Goal: Task Accomplishment & Management: Manage account settings

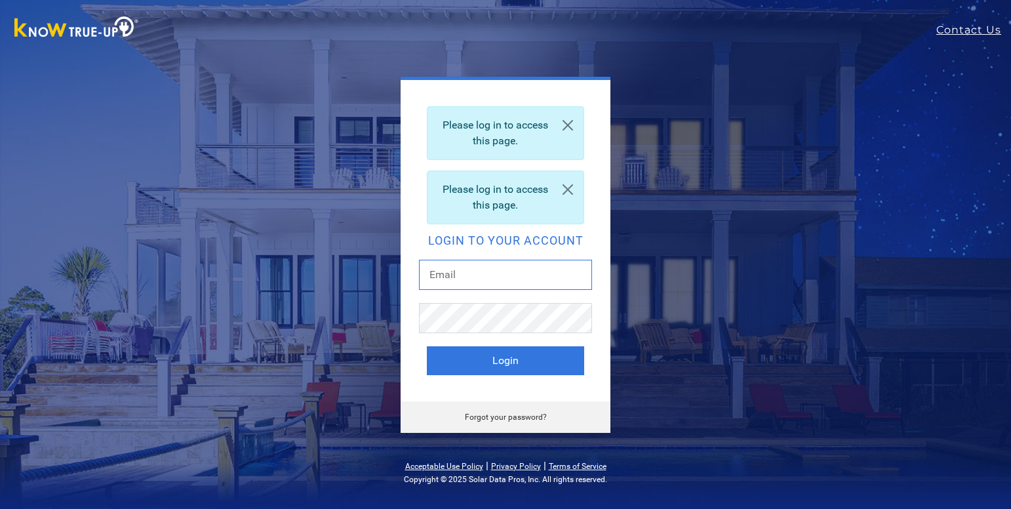
type input "mjharris1334@gmail.com"
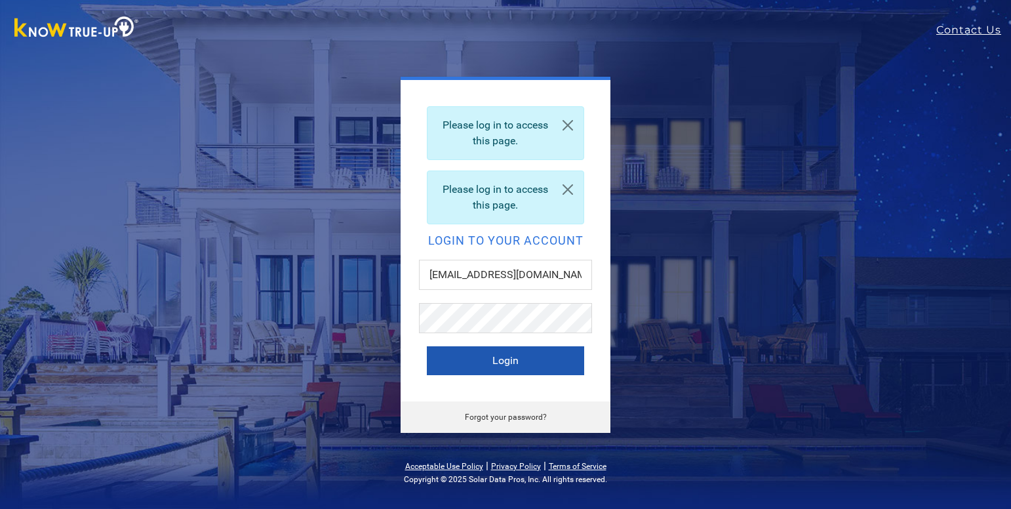
click at [464, 368] on button "Login" at bounding box center [505, 360] width 157 height 29
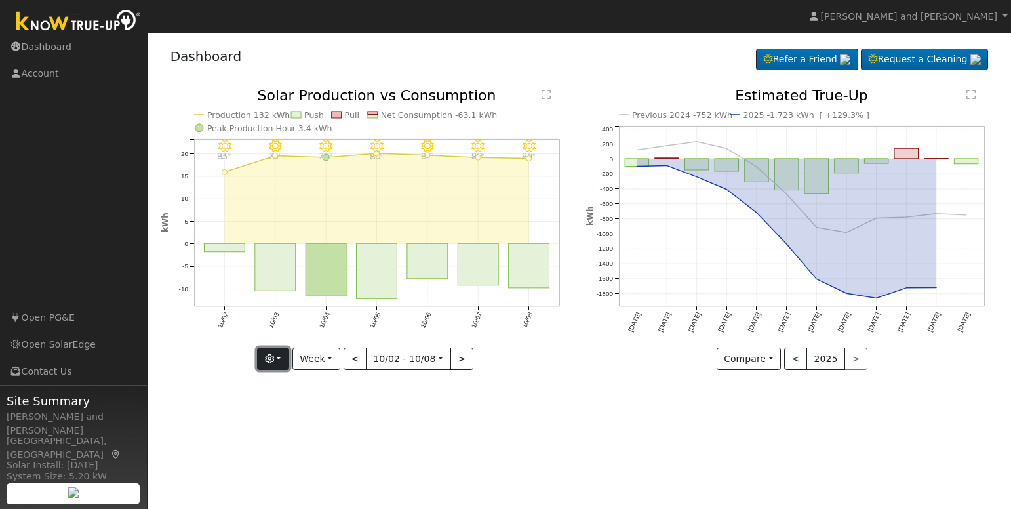
click at [279, 358] on button "button" at bounding box center [273, 359] width 32 height 22
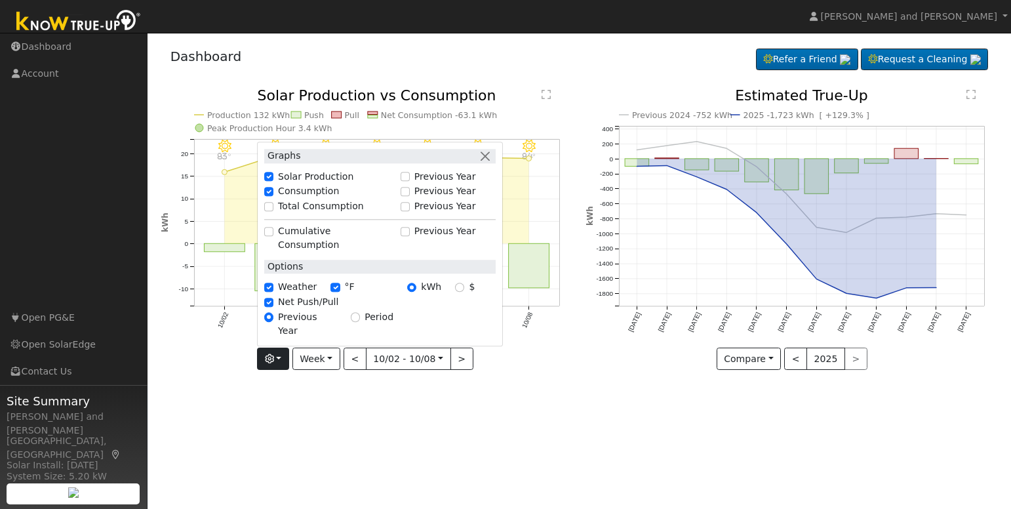
click at [275, 214] on div "Total Consumption" at bounding box center [328, 207] width 129 height 14
click at [273, 211] on input "Total Consumption" at bounding box center [268, 206] width 9 height 9
checkbox input "true"
click at [561, 400] on div "User Profile First name Last name Email Email Notifications No Emails No Emails…" at bounding box center [580, 271] width 864 height 476
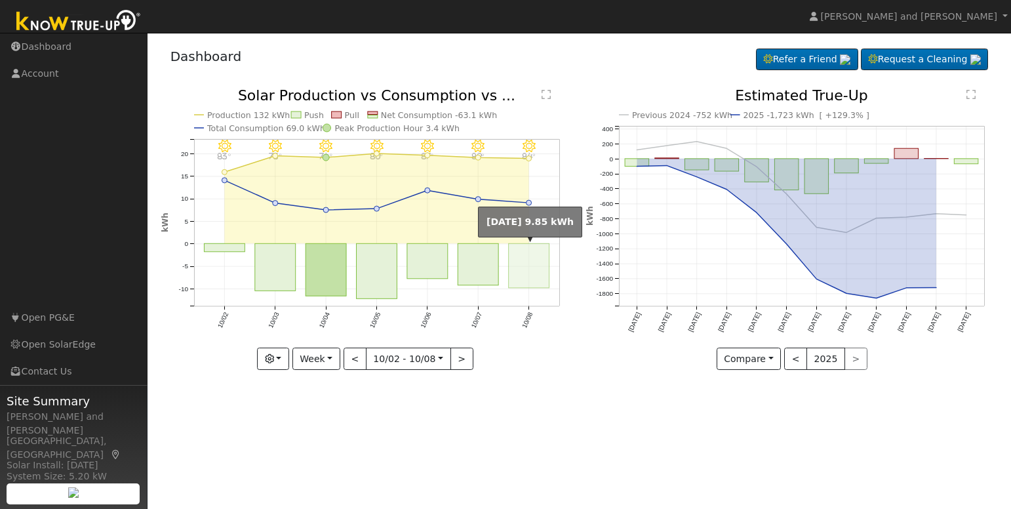
click at [538, 280] on rect "onclick=""" at bounding box center [529, 266] width 41 height 45
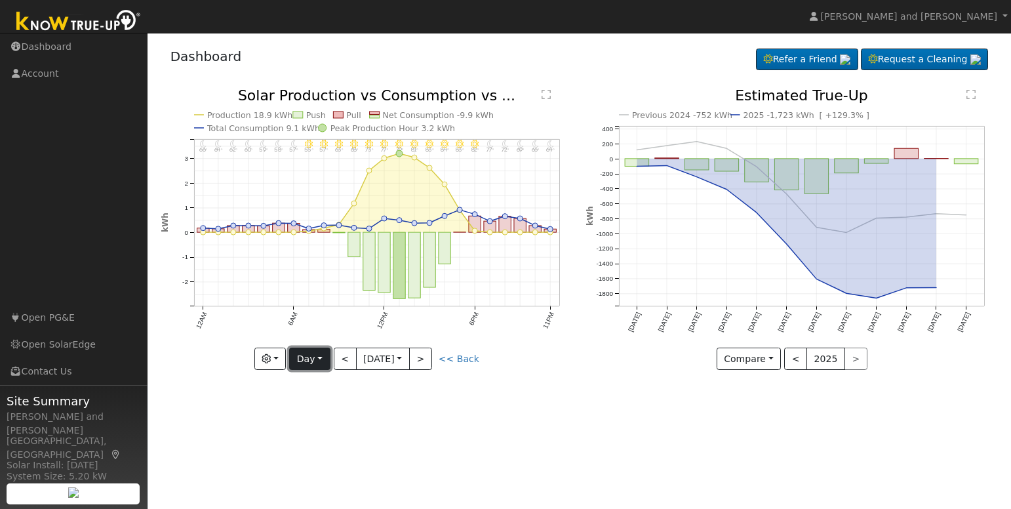
click at [300, 365] on button "Day" at bounding box center [309, 359] width 41 height 22
click at [309, 422] on link "Month" at bounding box center [335, 423] width 91 height 18
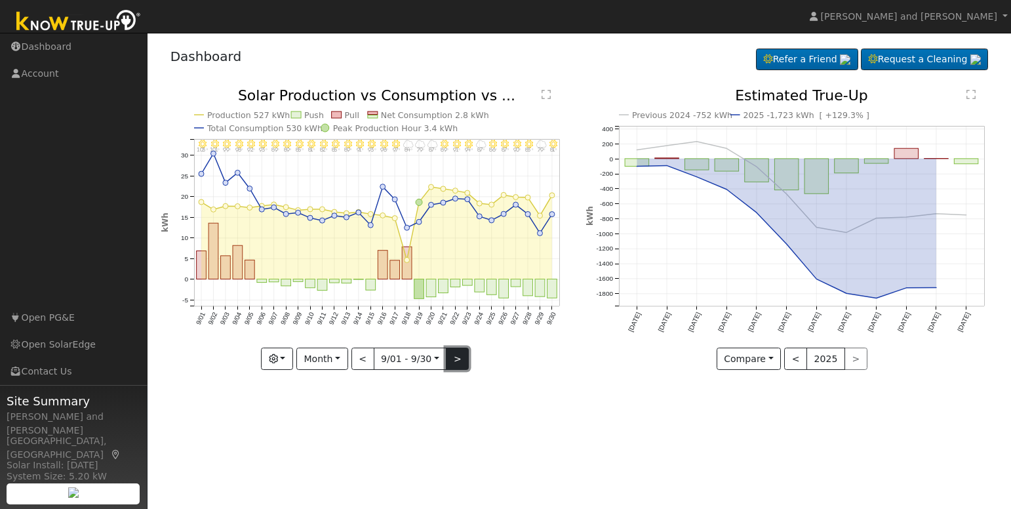
click at [452, 359] on button ">" at bounding box center [457, 359] width 23 height 22
type input "2025-10-01"
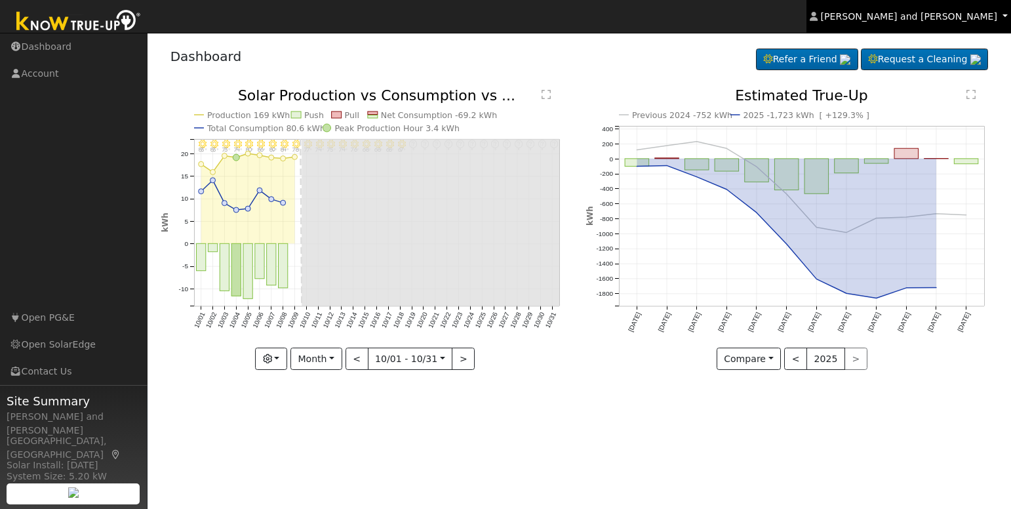
click at [943, 7] on link "Michael and Connie Harris" at bounding box center [909, 16] width 205 height 33
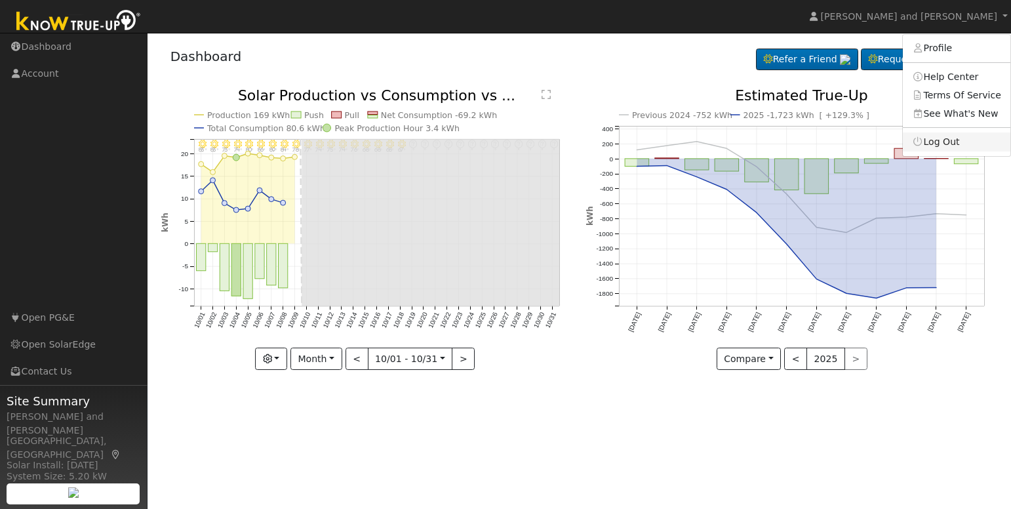
click at [942, 141] on link "Log Out" at bounding box center [957, 141] width 108 height 18
